Goal: Transaction & Acquisition: Purchase product/service

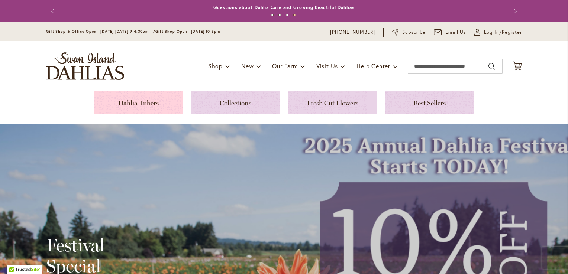
click at [156, 102] on link at bounding box center [139, 102] width 90 height 23
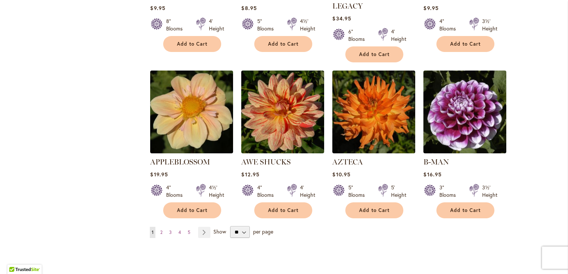
scroll to position [595, 0]
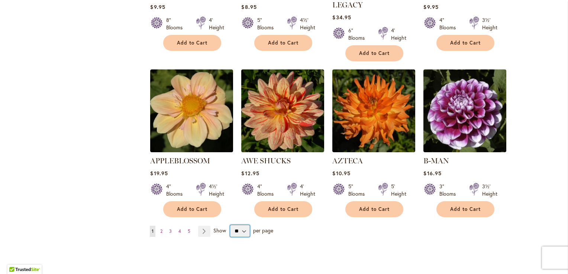
click at [241, 225] on select "** ** ** **" at bounding box center [240, 231] width 20 height 12
select select "**"
click at [230, 225] on select "** ** ** **" at bounding box center [240, 231] width 20 height 12
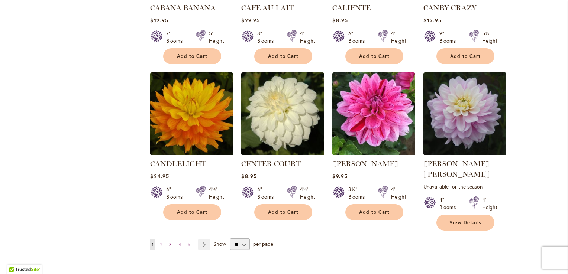
scroll to position [2527, 0]
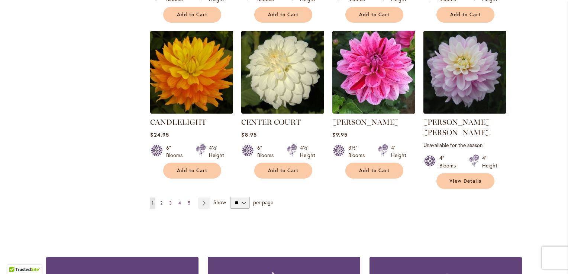
click at [160, 200] on span "2" at bounding box center [161, 203] width 2 height 6
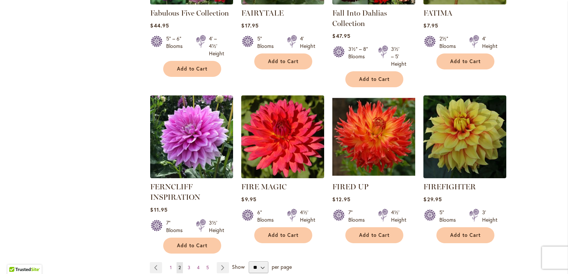
scroll to position [2535, 0]
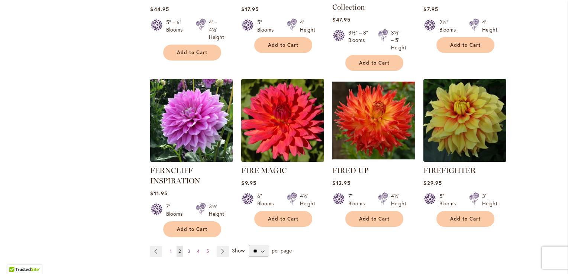
click at [188, 249] on span "3" at bounding box center [189, 252] width 3 height 6
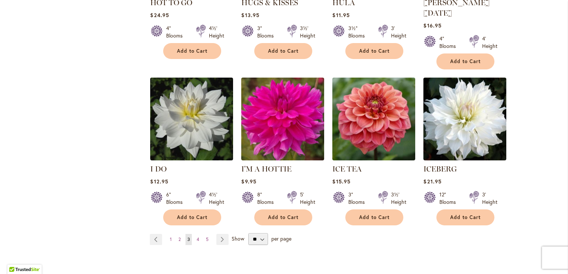
scroll to position [2565, 0]
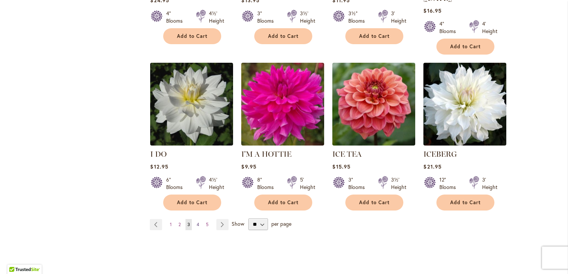
click at [197, 222] on span "4" at bounding box center [198, 225] width 3 height 6
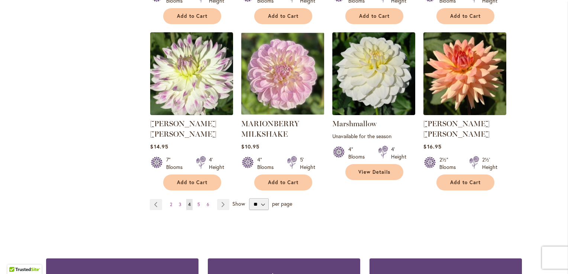
scroll to position [2565, 0]
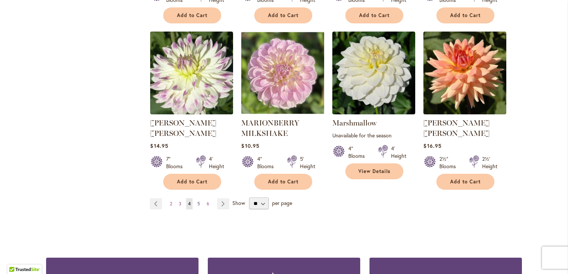
click at [197, 201] on span "5" at bounding box center [198, 204] width 3 height 6
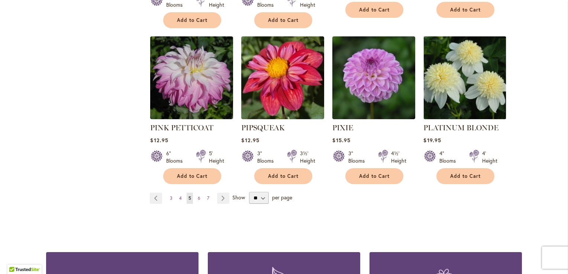
scroll to position [2580, 0]
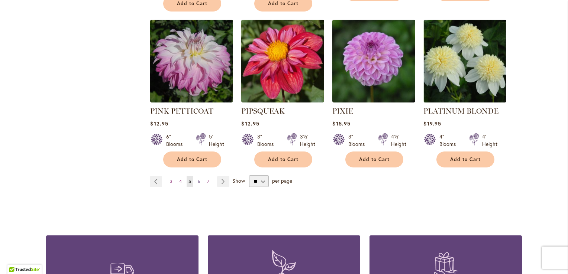
click at [198, 179] on span "6" at bounding box center [199, 182] width 3 height 6
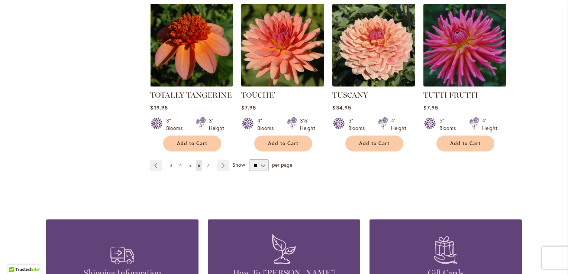
scroll to position [2565, 0]
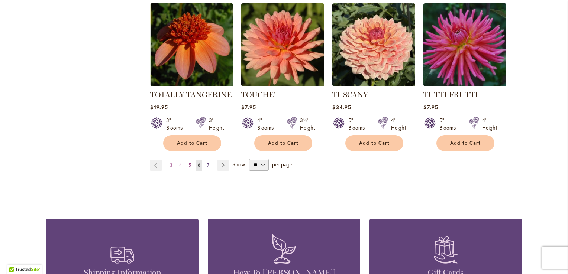
click at [207, 162] on span "7" at bounding box center [208, 165] width 2 height 6
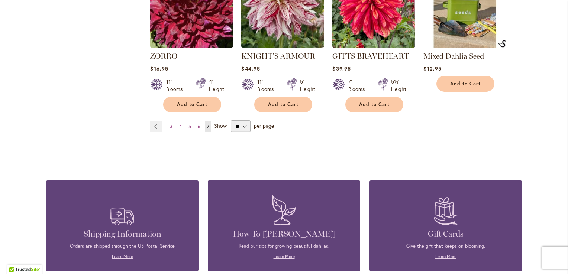
scroll to position [1174, 0]
